Goal: Task Accomplishment & Management: Use online tool/utility

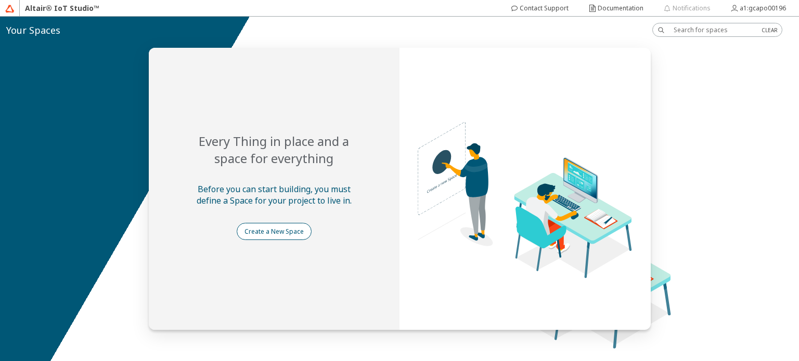
click at [0, 0] on slot "Create a New Space" at bounding box center [0, 0] width 0 height 0
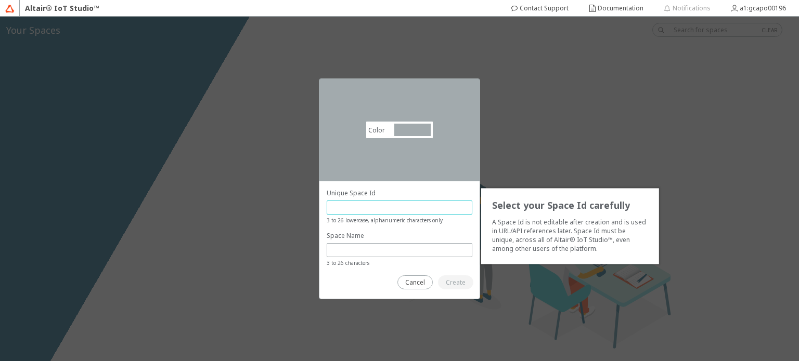
click at [362, 204] on input "text" at bounding box center [399, 207] width 136 height 9
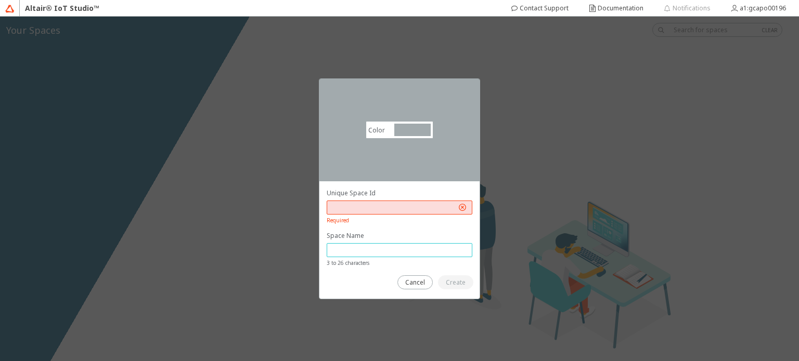
click at [368, 251] on input "text" at bounding box center [399, 250] width 136 height 9
type input "homework5"
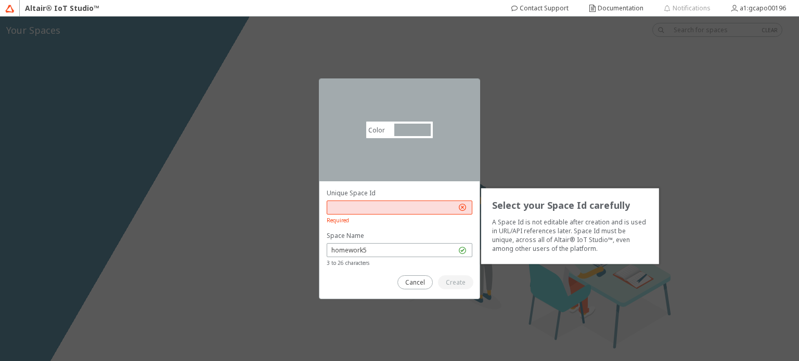
click at [385, 206] on input "text" at bounding box center [393, 207] width 125 height 9
click at [385, 206] on input "GCA" at bounding box center [393, 207] width 125 height 9
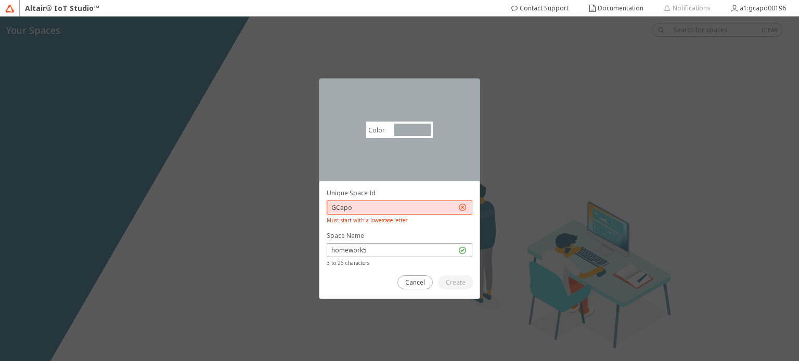
click at [413, 240] on p "Space Name" at bounding box center [400, 235] width 146 height 9
drag, startPoint x: 336, startPoint y: 201, endPoint x: 339, endPoint y: 210, distance: 9.6
click at [339, 210] on div "GCapo" at bounding box center [400, 208] width 146 height 14
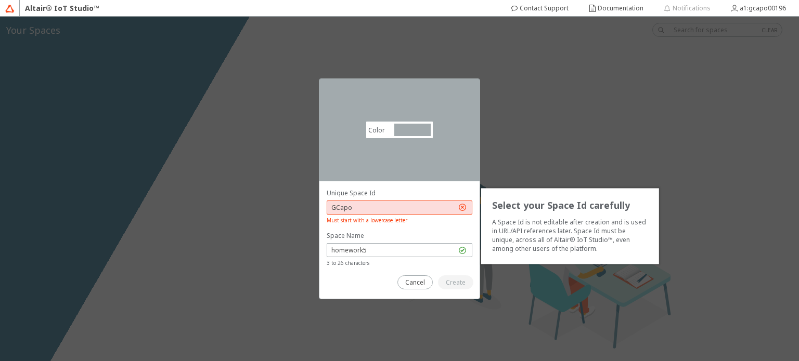
click at [339, 210] on input "GCapo" at bounding box center [393, 207] width 125 height 9
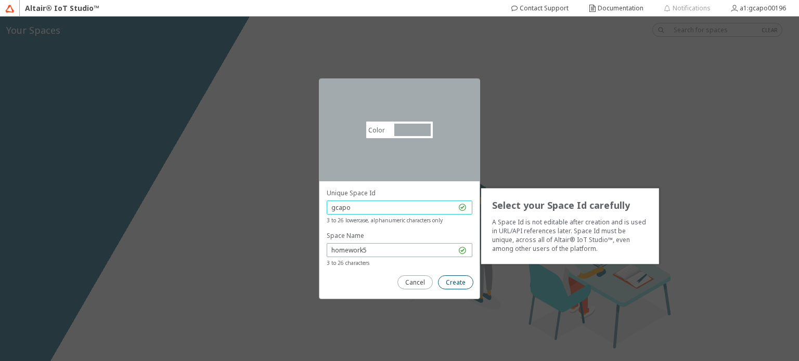
type input "gcapo"
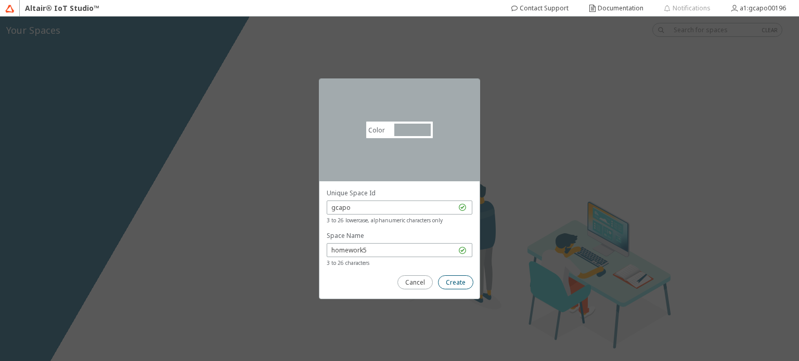
click at [0, 0] on slot "Create" at bounding box center [0, 0] width 0 height 0
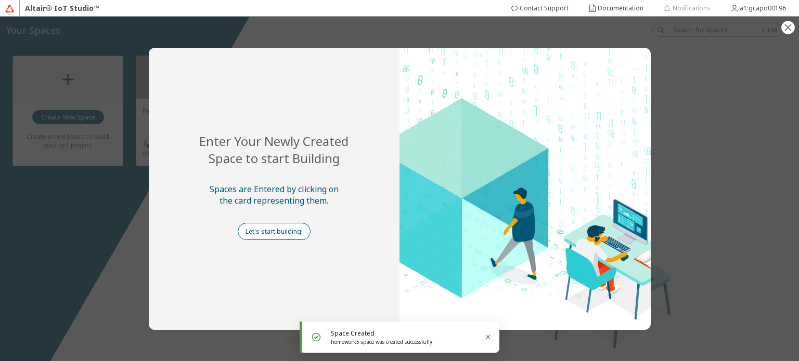
click at [0, 0] on slot "Let's start building!" at bounding box center [0, 0] width 0 height 0
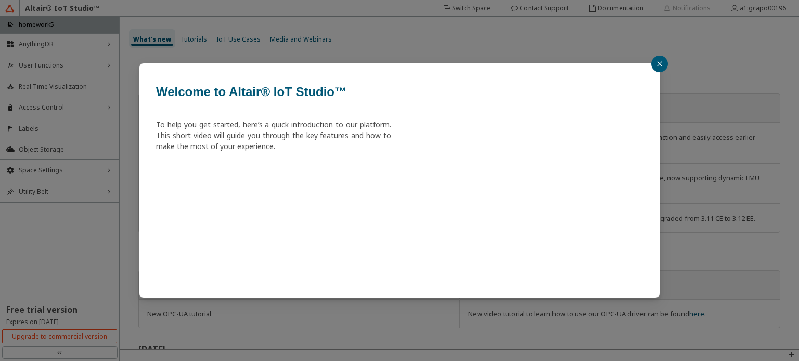
click at [659, 60] on button "button" at bounding box center [659, 64] width 17 height 17
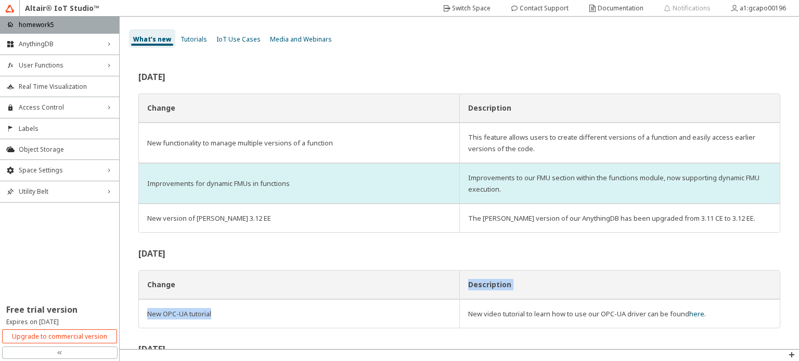
drag, startPoint x: 403, startPoint y: 326, endPoint x: 435, endPoint y: 188, distance: 141.4
click at [435, 188] on div "[DATE] Change Description New functionality to manage multiple versions of a fu…" at bounding box center [459, 348] width 642 height 551
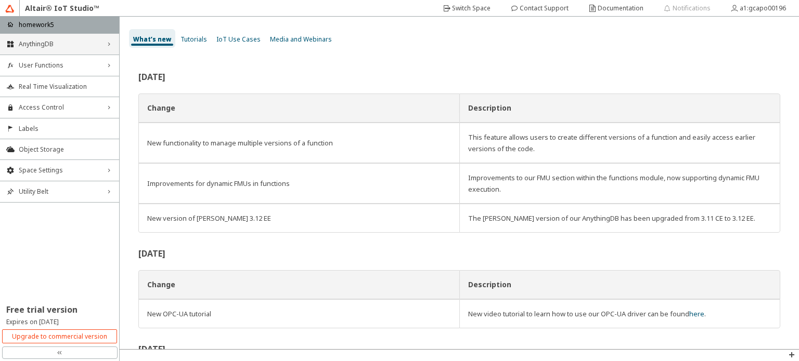
click at [73, 46] on span "AnythingDB" at bounding box center [60, 44] width 82 height 8
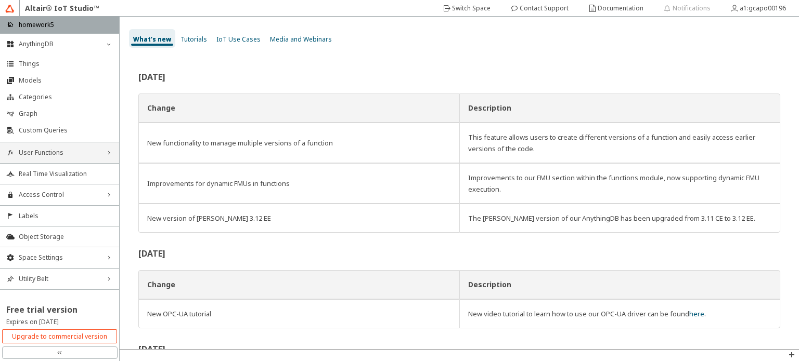
click at [36, 154] on span "User Functions" at bounding box center [60, 153] width 82 height 8
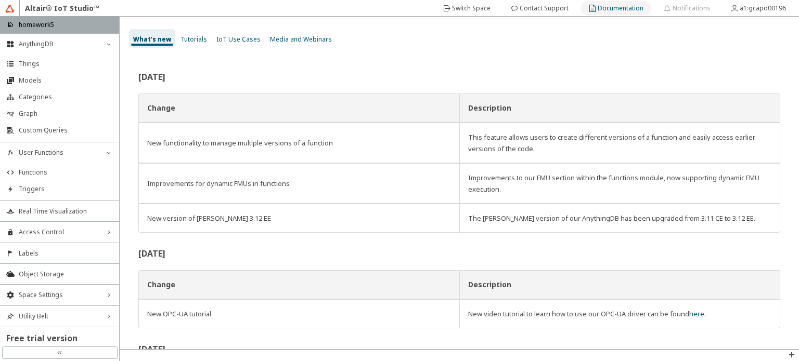
click at [631, 12] on div "Documentation" at bounding box center [620, 8] width 46 height 17
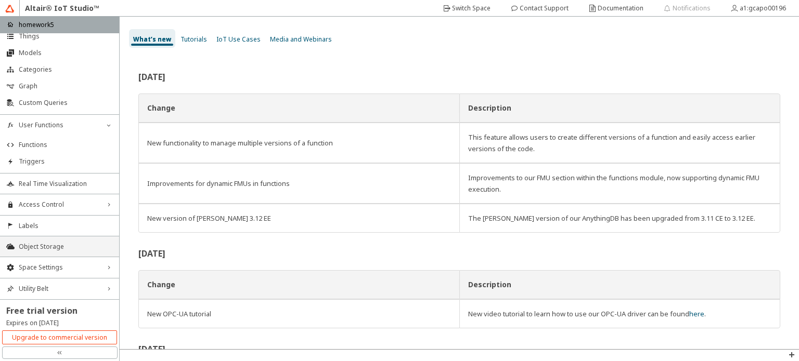
click at [58, 247] on span "Object Storage" at bounding box center [66, 247] width 94 height 8
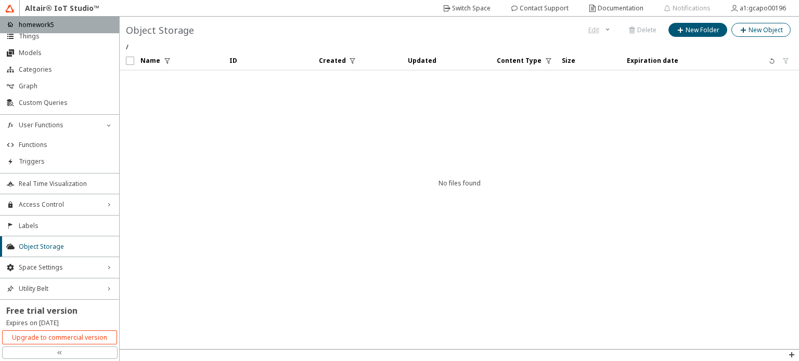
click at [744, 33] on iron-icon at bounding box center [743, 30] width 9 height 8
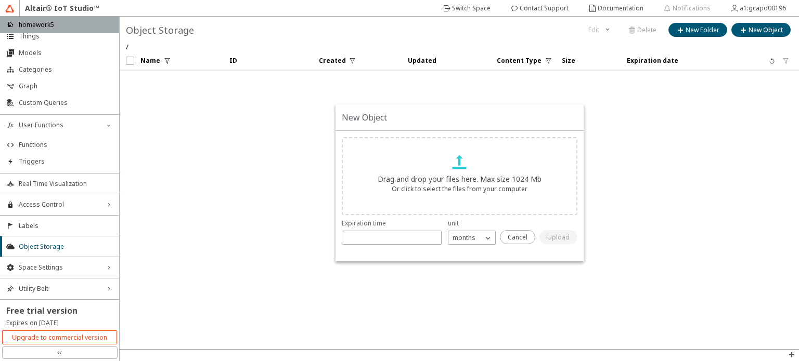
drag, startPoint x: 576, startPoint y: 293, endPoint x: 562, endPoint y: 287, distance: 15.4
click at [576, 293] on div "New Object Drag and drop your files here. Max size 1024 Mb Or click to select t…" at bounding box center [459, 183] width 679 height 333
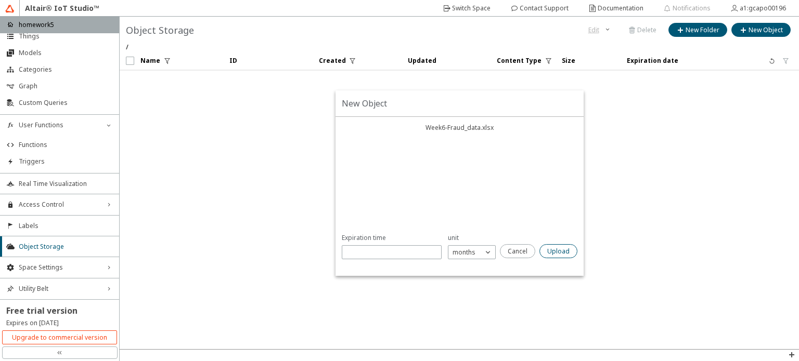
click at [0, 0] on slot "Upload" at bounding box center [0, 0] width 0 height 0
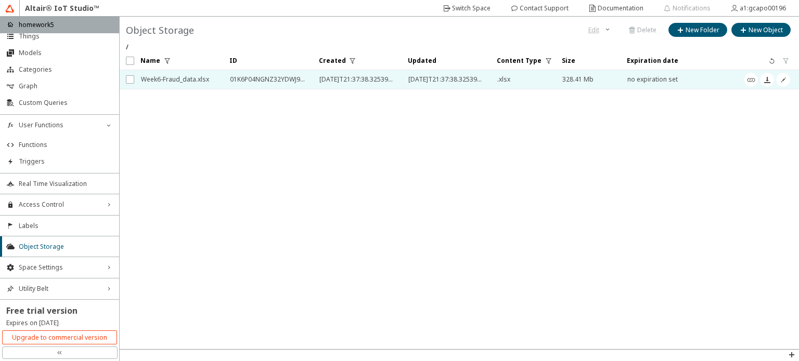
click at [477, 79] on span "[DATE]T21:37:38.325395Z" at bounding box center [445, 79] width 75 height 19
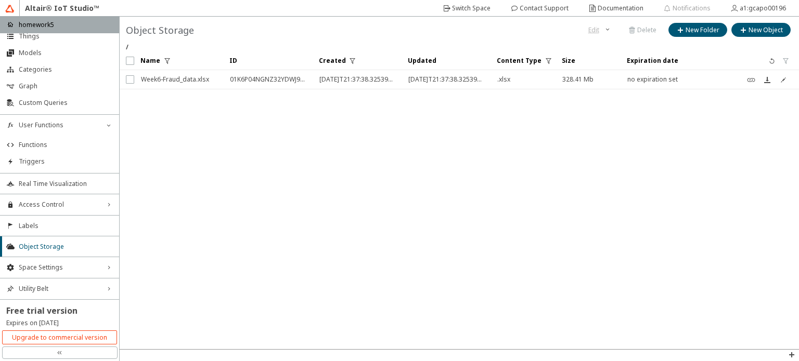
click at [204, 75] on div "Week6-Fraud_data.xlsx" at bounding box center [175, 79] width 68 height 19
click at [185, 80] on div "Week6-Fraud_data.xlsx" at bounding box center [175, 79] width 68 height 19
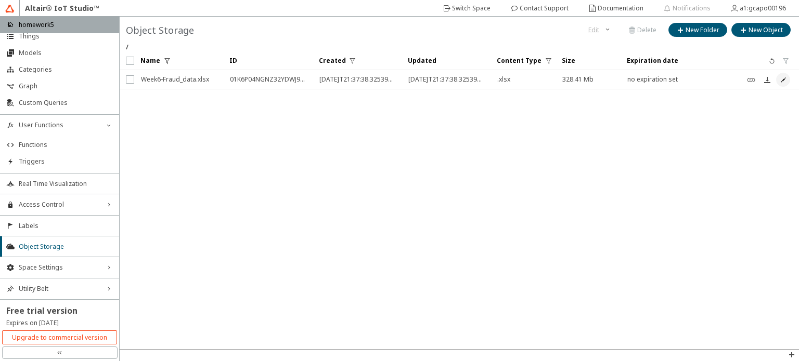
click at [783, 76] on iron-icon at bounding box center [783, 80] width 8 height 8
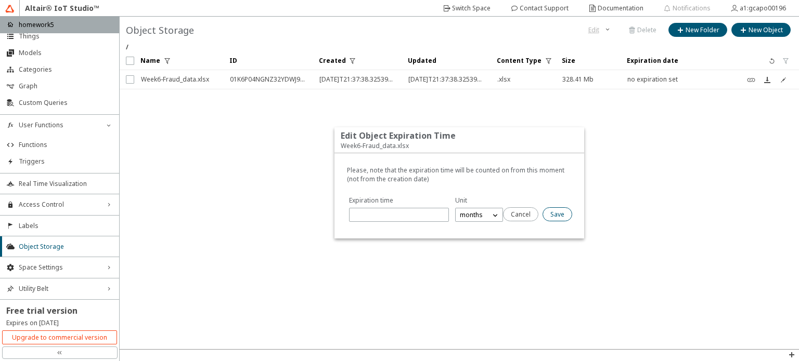
click at [0, 0] on slot "Save" at bounding box center [0, 0] width 0 height 0
